Goal: Subscribe to service/newsletter

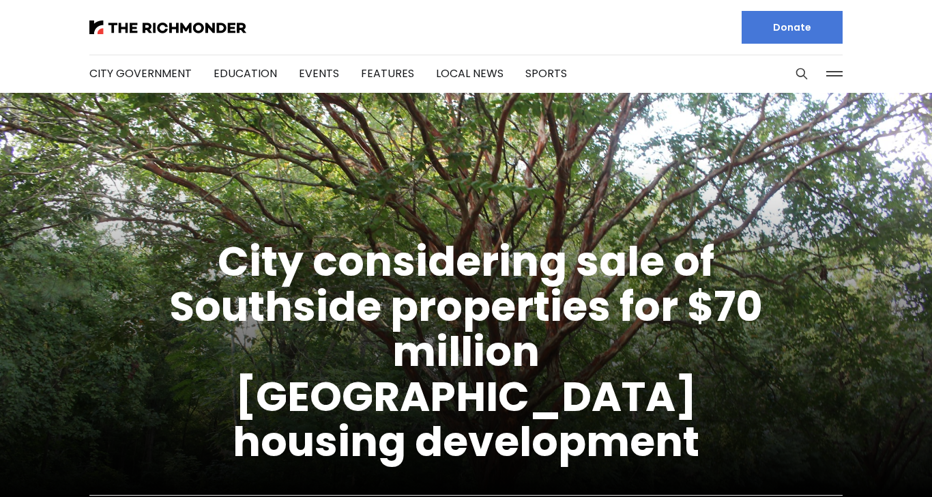
type input "**********"
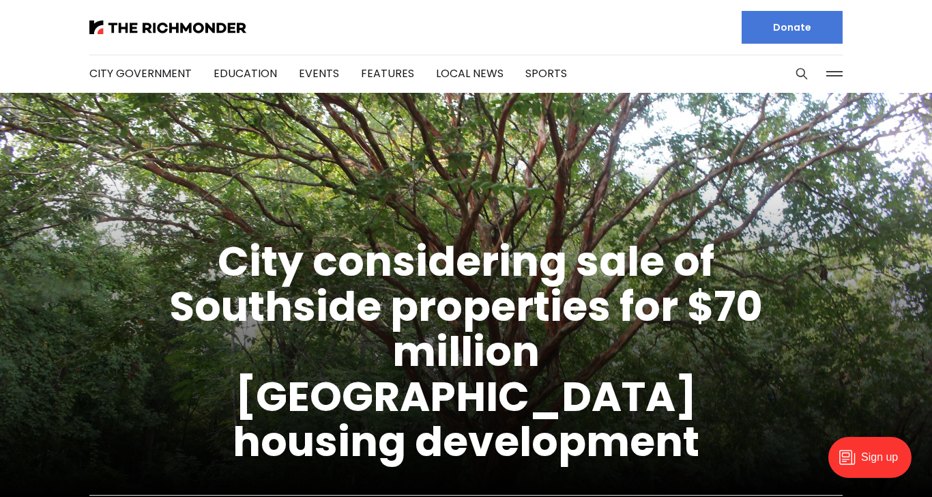
type input "**********"
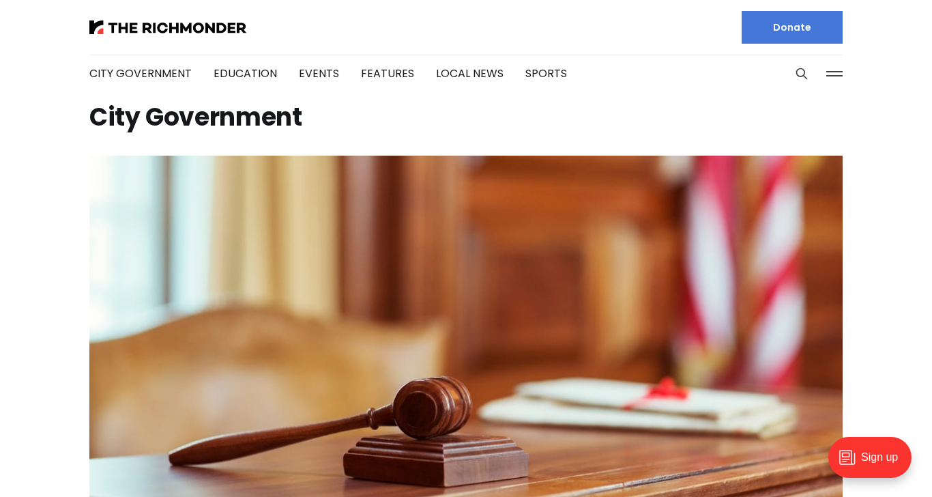
type input "**********"
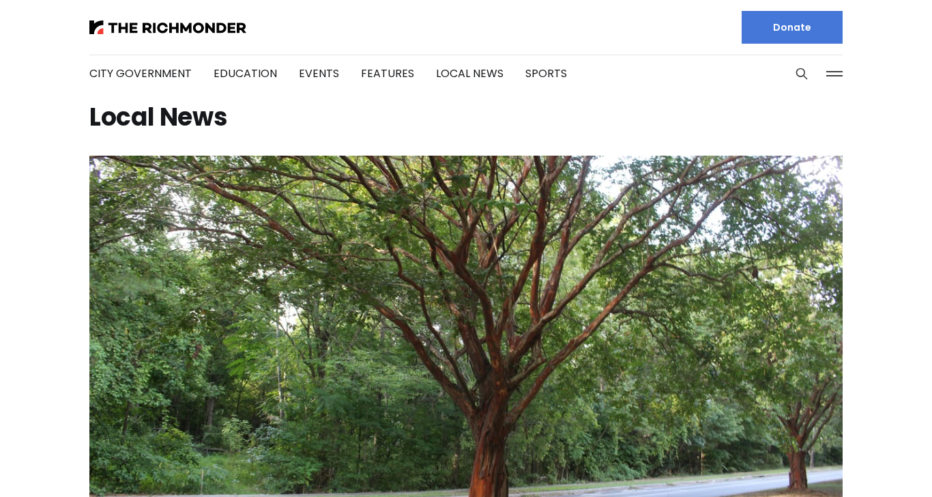
type input "**********"
